Goal: Task Accomplishment & Management: Use online tool/utility

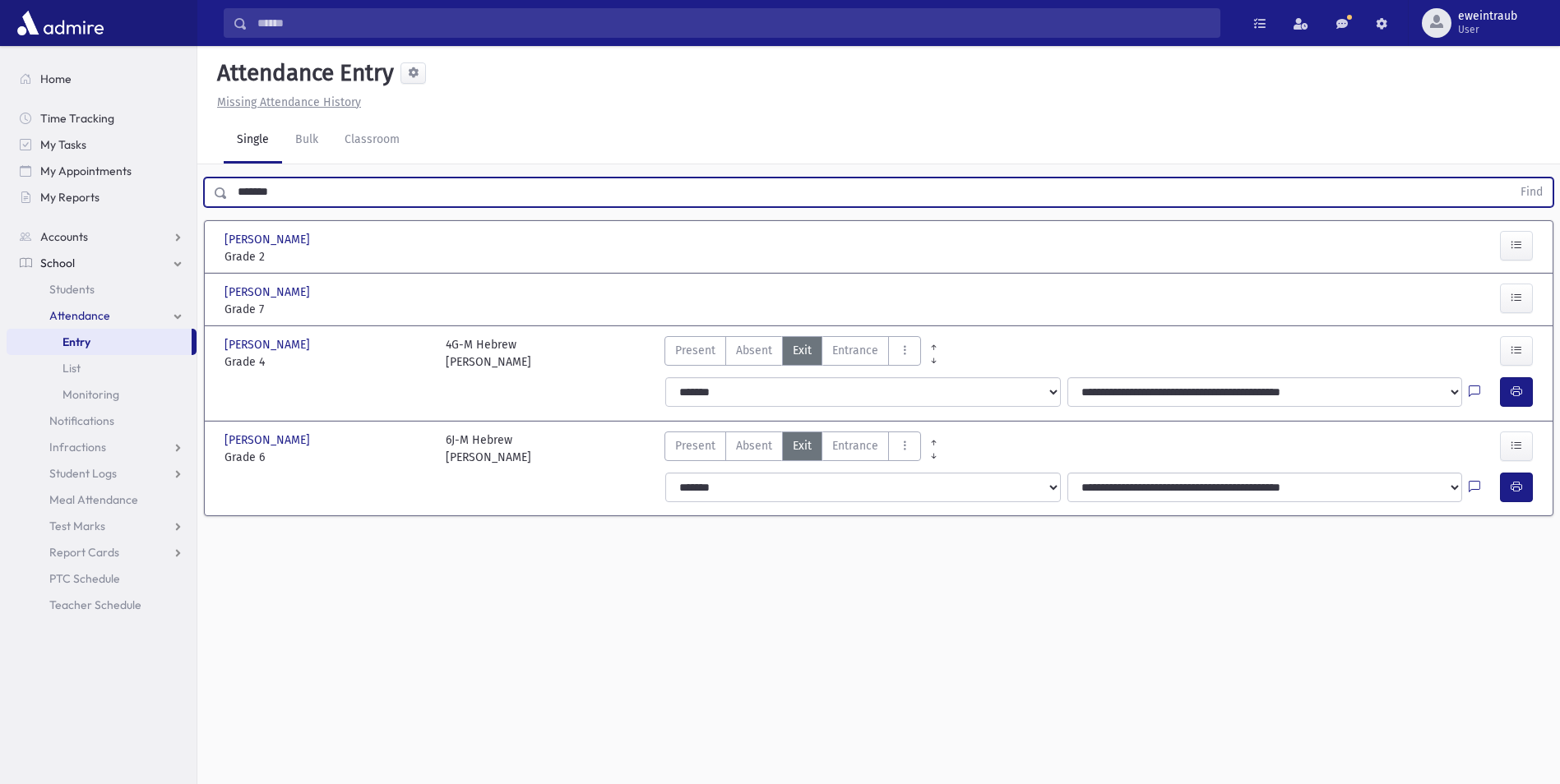
drag, startPoint x: 146, startPoint y: 220, endPoint x: -3, endPoint y: 248, distance: 151.6
click at [0, 248] on html "Search Results All Accounts Students" at bounding box center [780, 392] width 1560 height 784
click at [1511, 178] on button "Find" at bounding box center [1531, 192] width 42 height 28
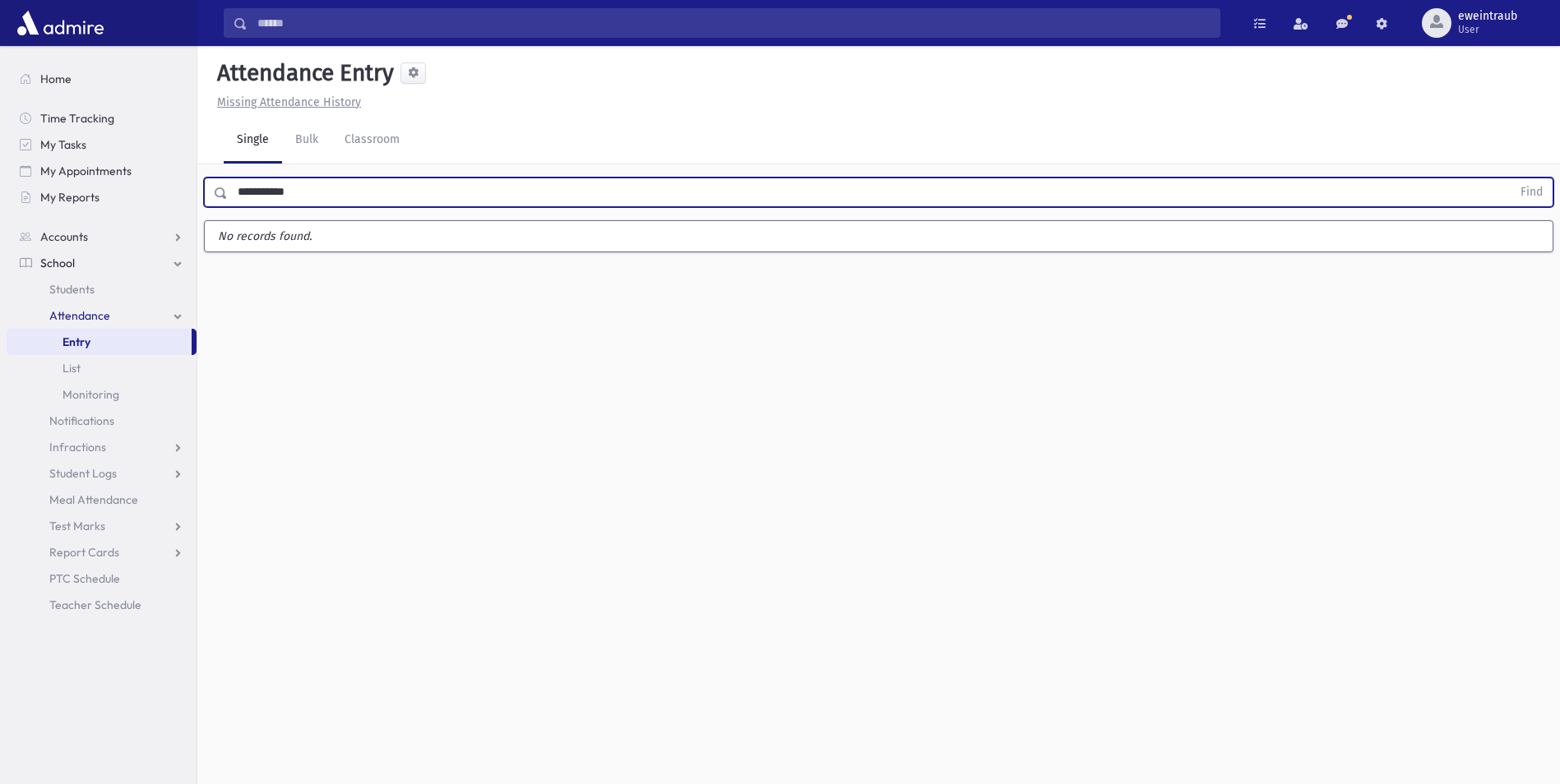
type input "**********"
click at [1511, 178] on button "Find" at bounding box center [1531, 192] width 42 height 28
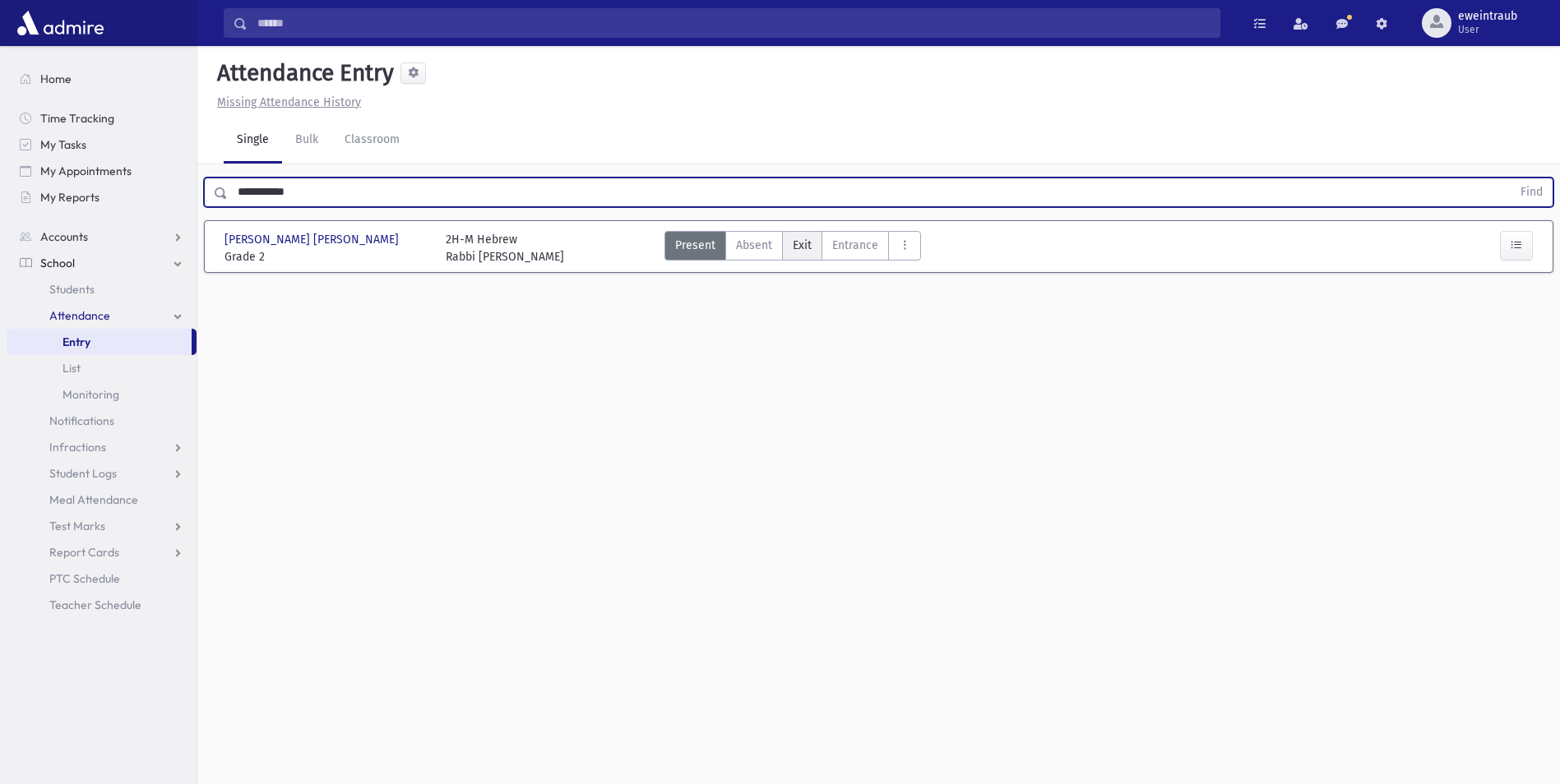
click at [811, 252] on label "Exit Ex" at bounding box center [802, 246] width 41 height 30
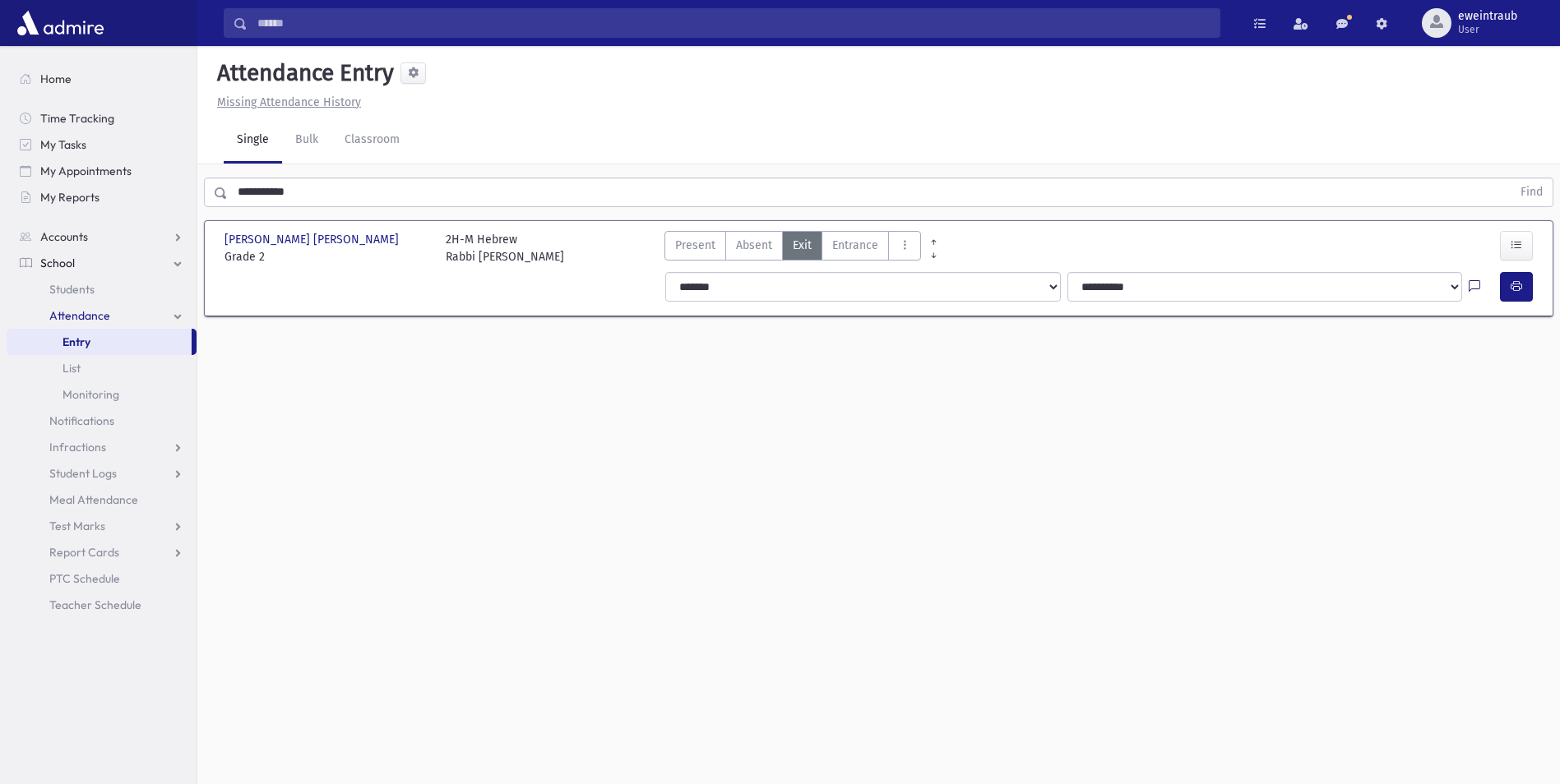
click at [1473, 284] on icon at bounding box center [1474, 287] width 12 height 14
click at [1450, 362] on textarea "Note" at bounding box center [1442, 371] width 193 height 63
type textarea "**********"
drag, startPoint x: 1517, startPoint y: 428, endPoint x: 1516, endPoint y: 418, distance: 10.0
click at [1517, 424] on button "Save" at bounding box center [1514, 431] width 46 height 30
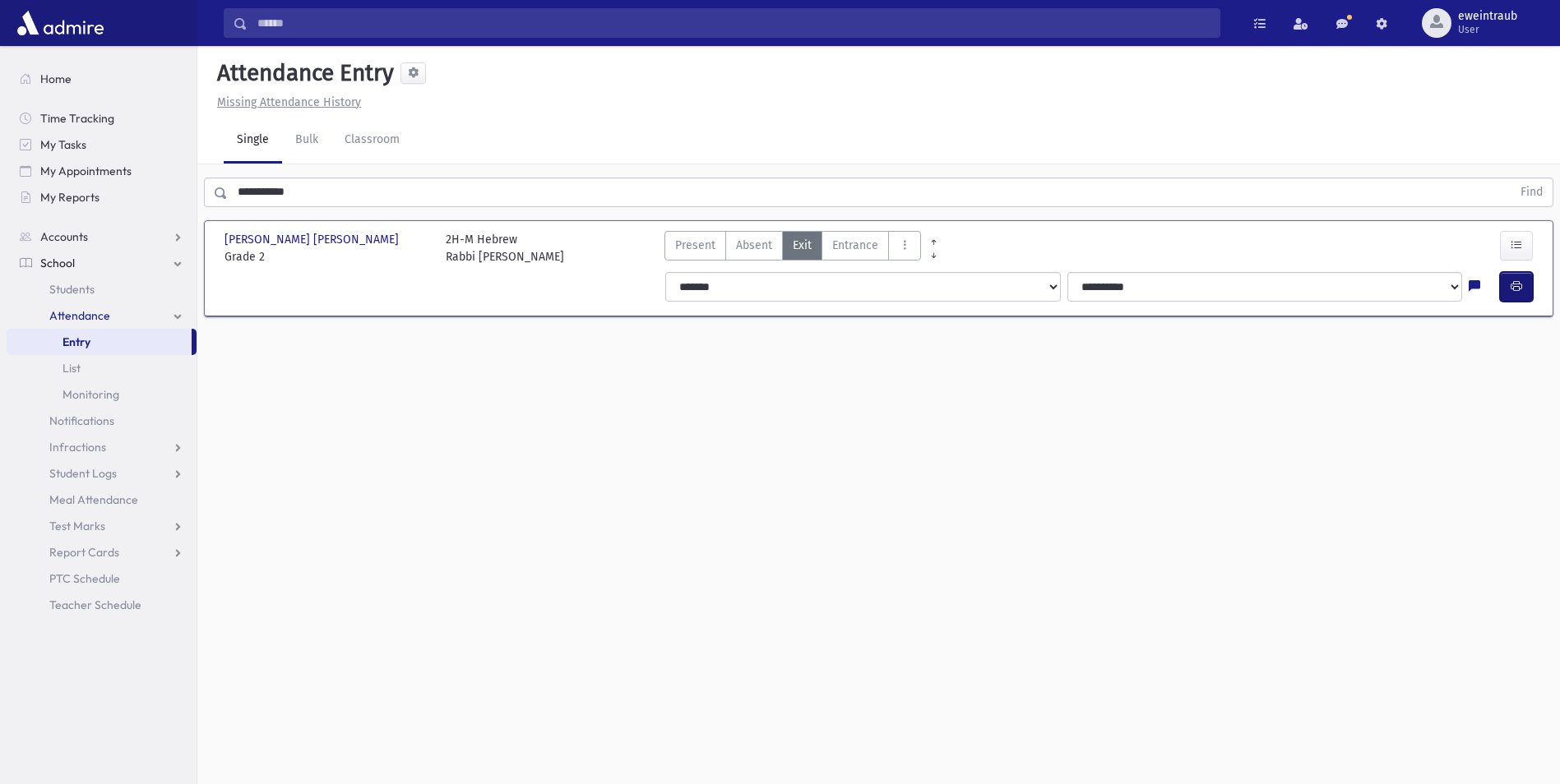
click at [1511, 288] on icon "button" at bounding box center [1516, 286] width 12 height 14
